Goal: Task Accomplishment & Management: Complete application form

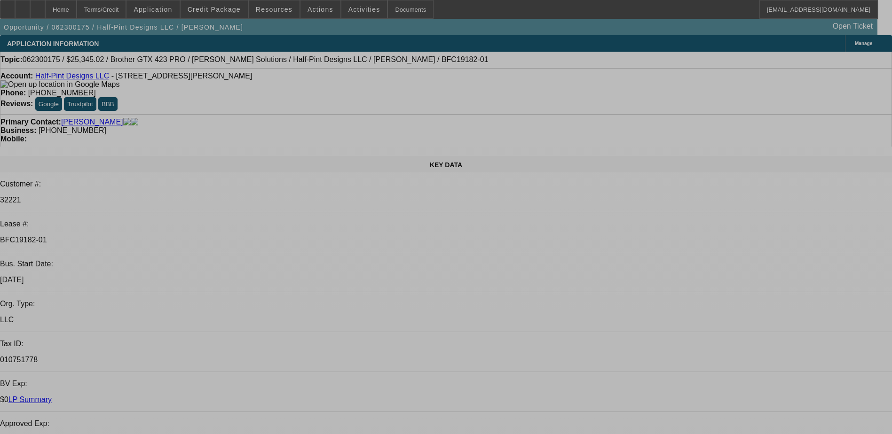
select select "0"
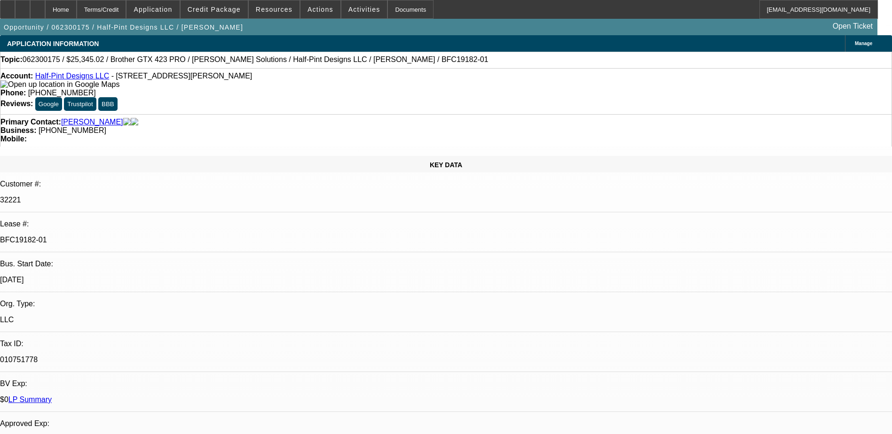
select select "0"
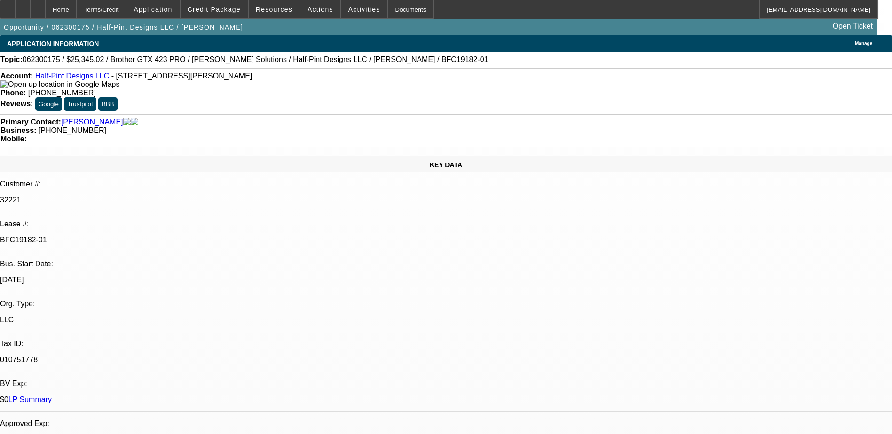
select select "0"
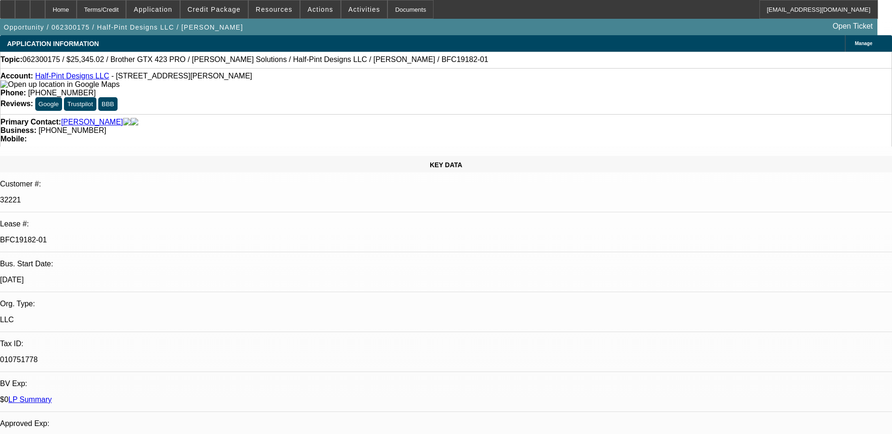
select select "0"
select select "1"
select select "6"
select select "1"
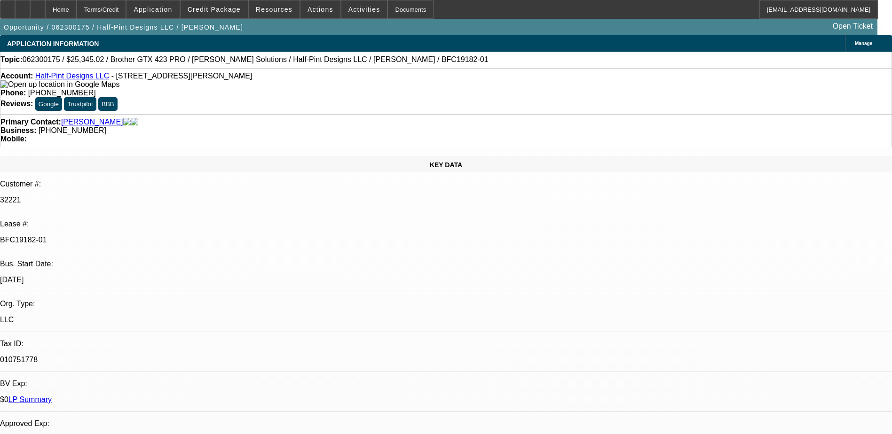
select select "1"
select select "6"
select select "1"
select select "6"
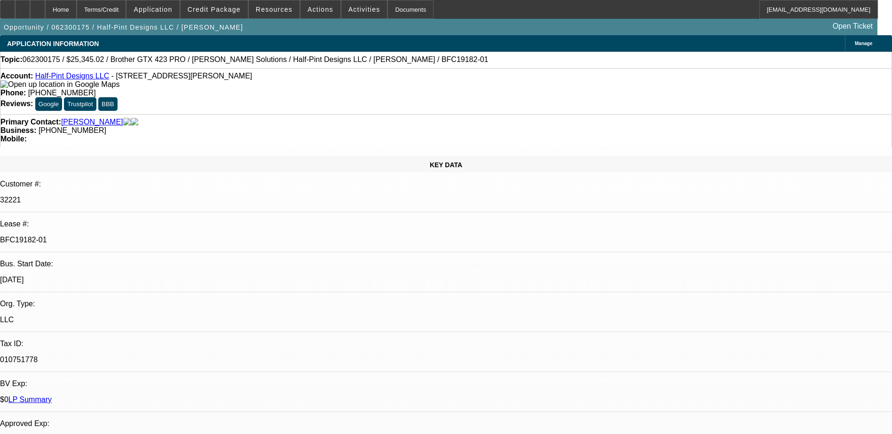
select select "1"
select select "6"
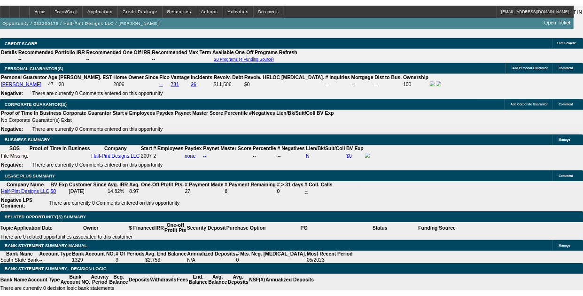
scroll to position [1800, 0]
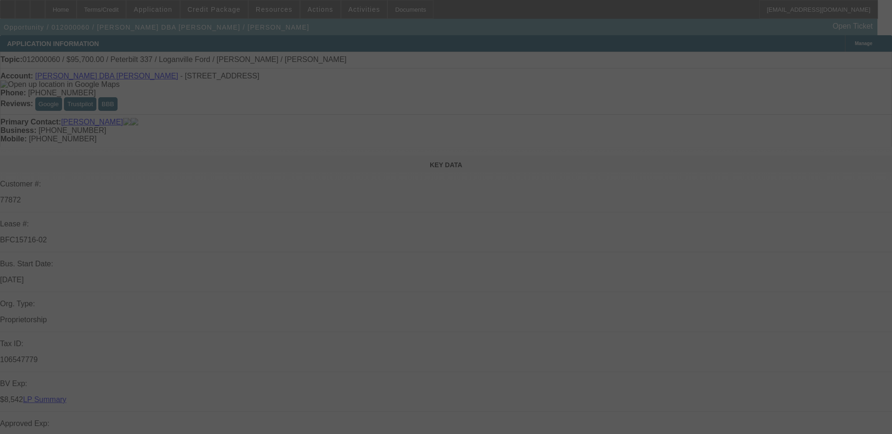
select select "0"
select select "2"
select select "0.1"
select select "0"
select select "2"
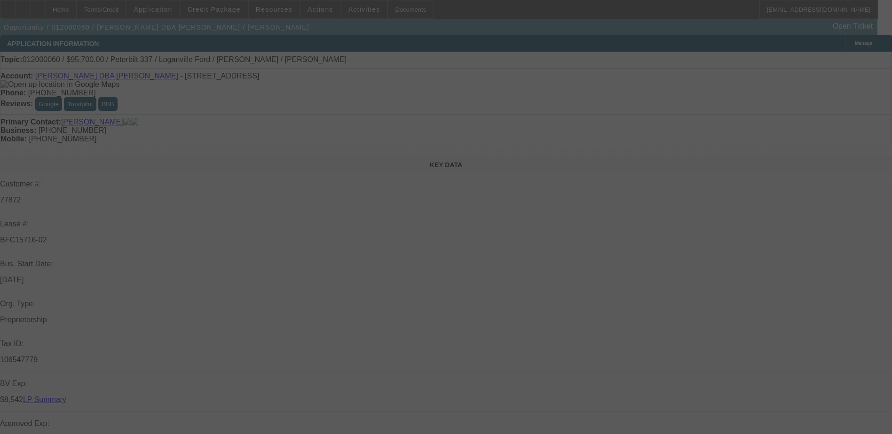
select select "0.1"
select select "0"
select select "0.1"
select select "0"
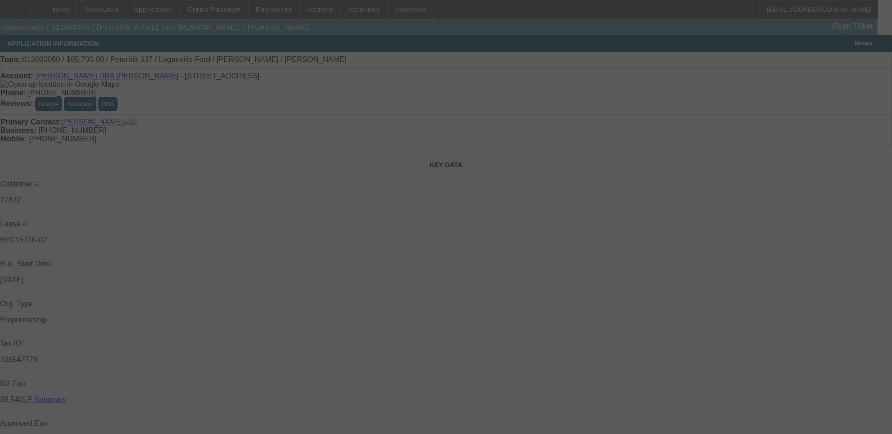
select select "0"
select select "0.1"
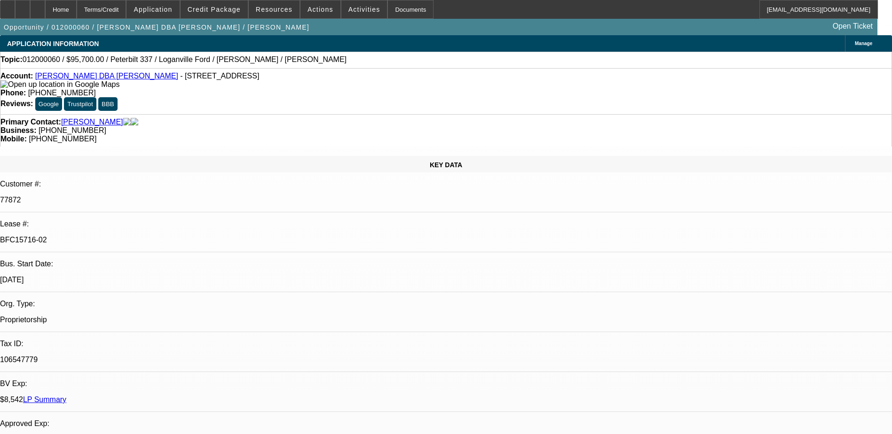
select select "1"
select select "2"
select select "4"
select select "1"
select select "2"
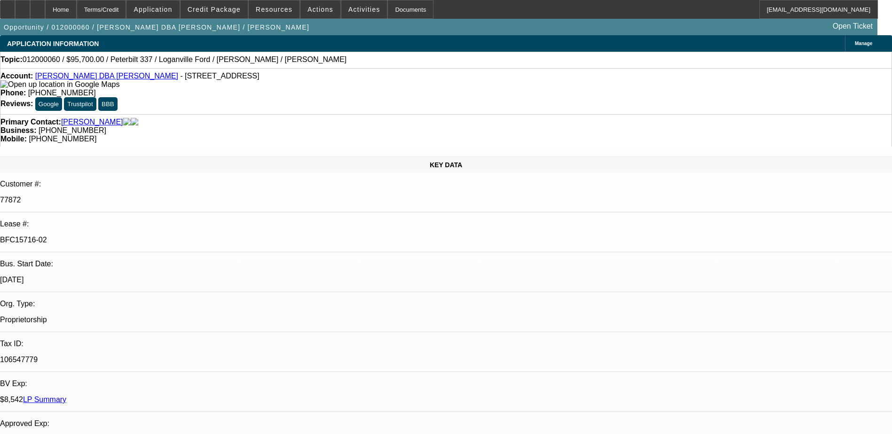
select select "4"
select select "1"
select select "2"
select select "4"
select select "1"
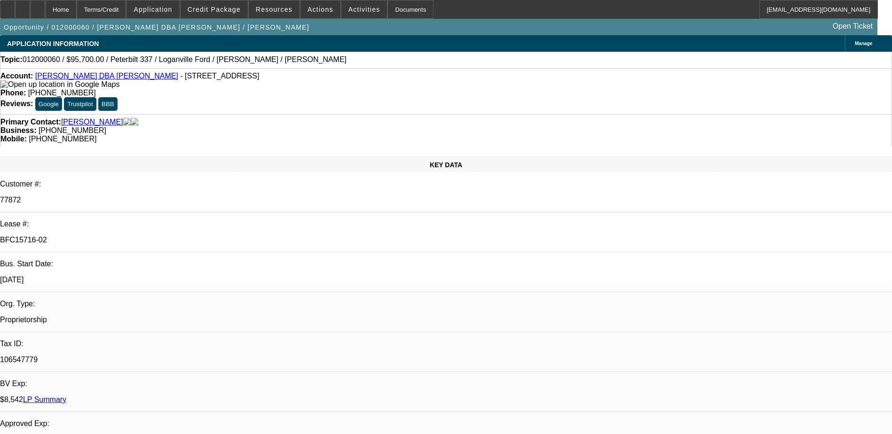
select select "2"
select select "4"
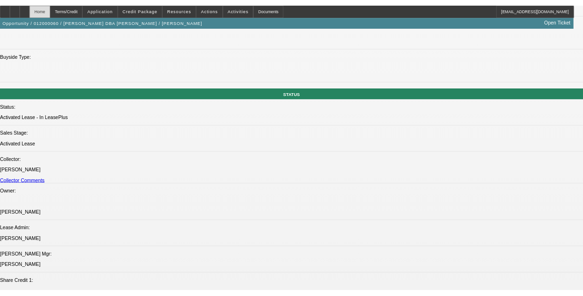
scroll to position [1124, 0]
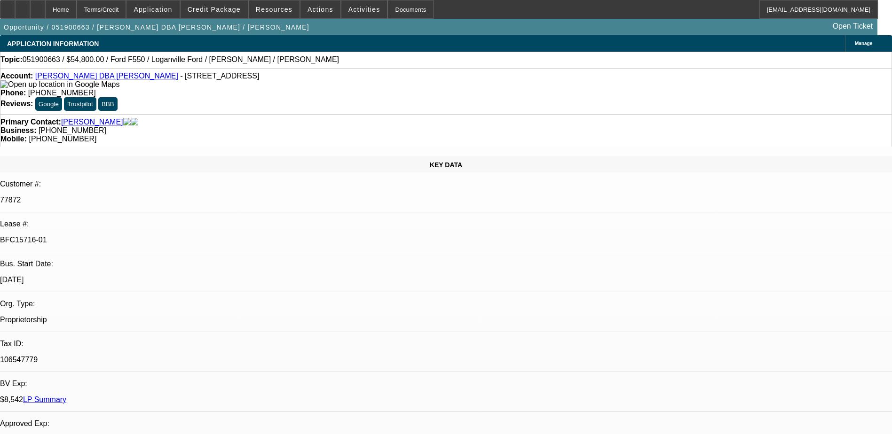
select select "0"
select select "2"
select select "0.1"
select select "0"
select select "2"
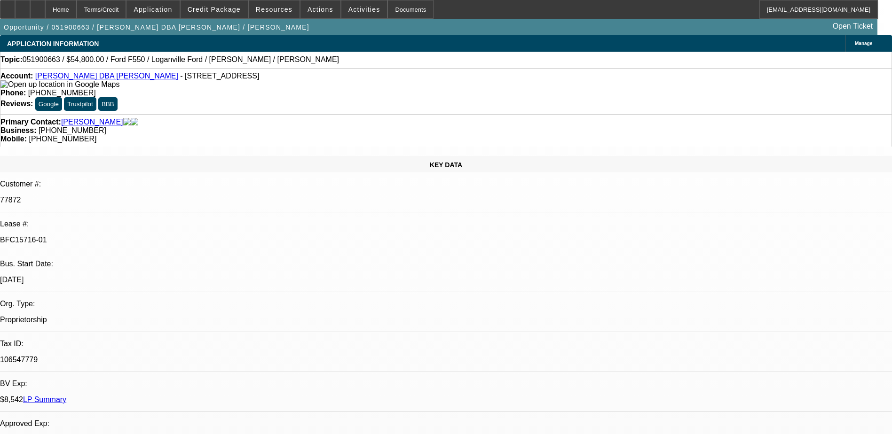
select select "0.1"
select select "0"
select select "2"
select select "0.1"
select select "1"
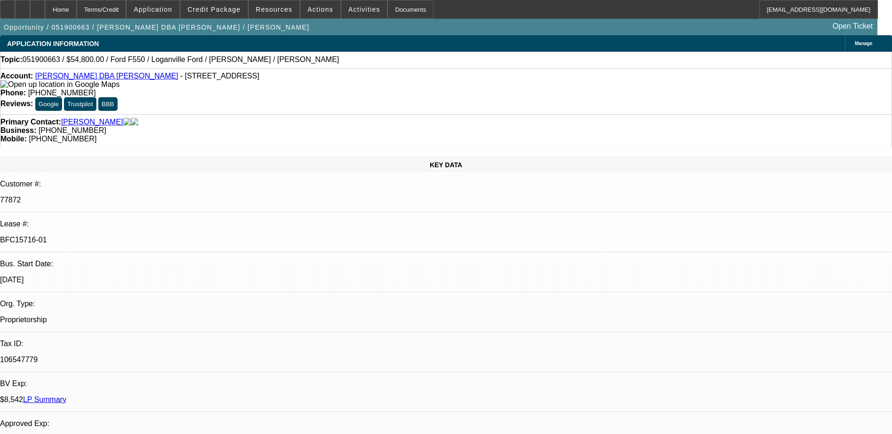
select select "2"
select select "4"
select select "1"
select select "2"
select select "4"
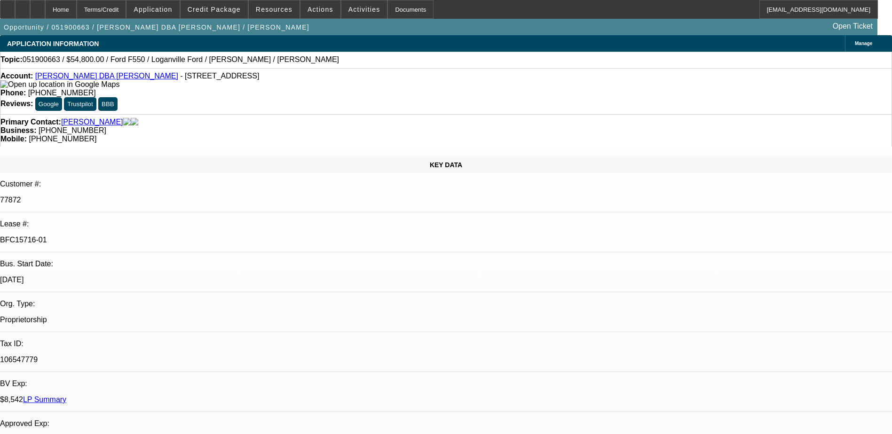
select select "1"
select select "2"
select select "4"
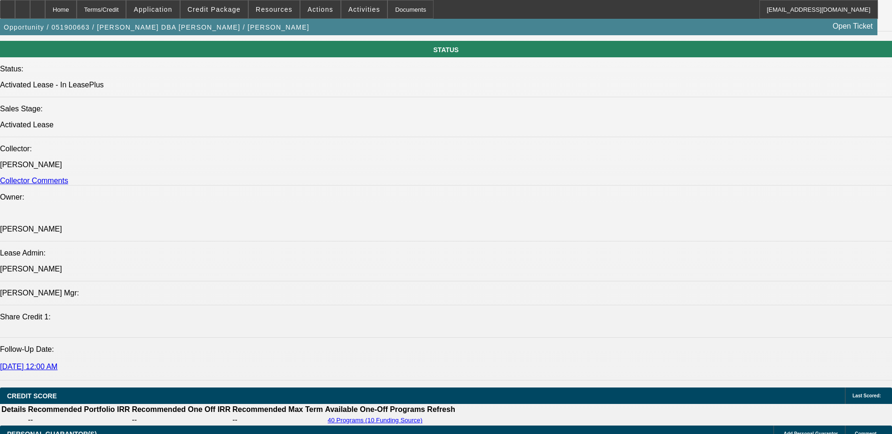
scroll to position [811, 0]
